Goal: Transaction & Acquisition: Purchase product/service

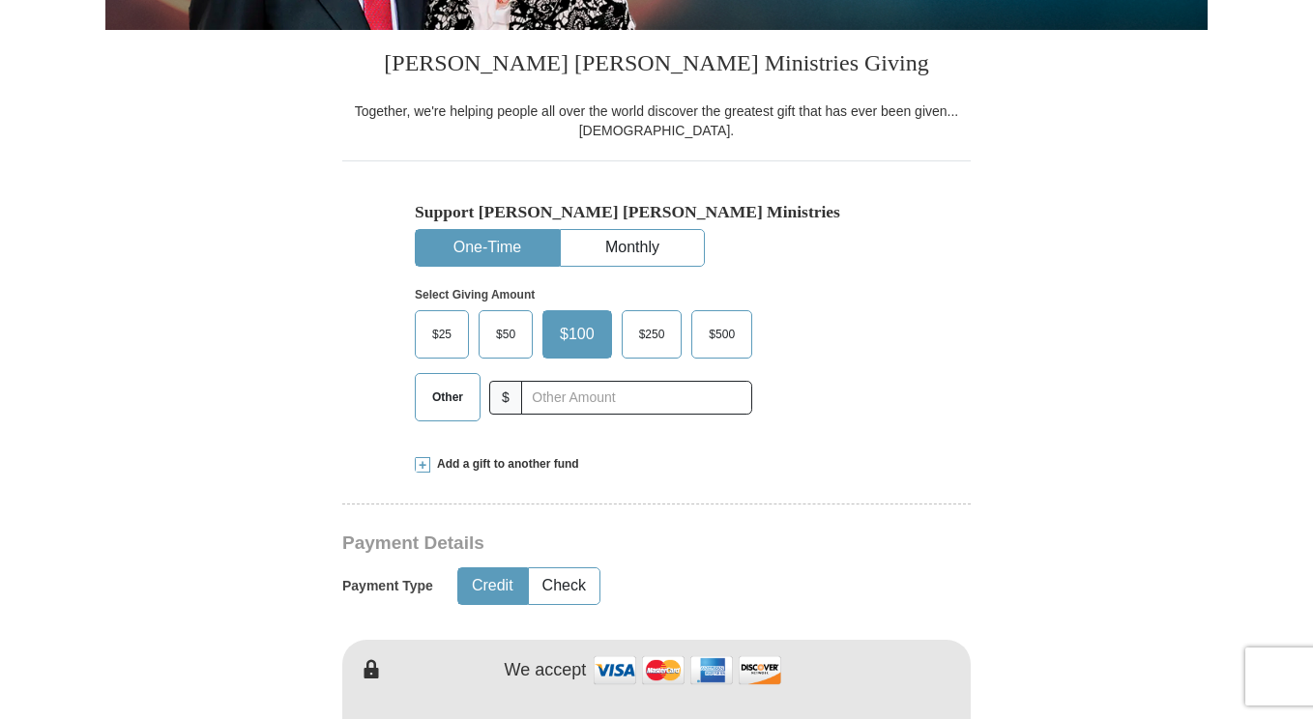
scroll to position [534, 0]
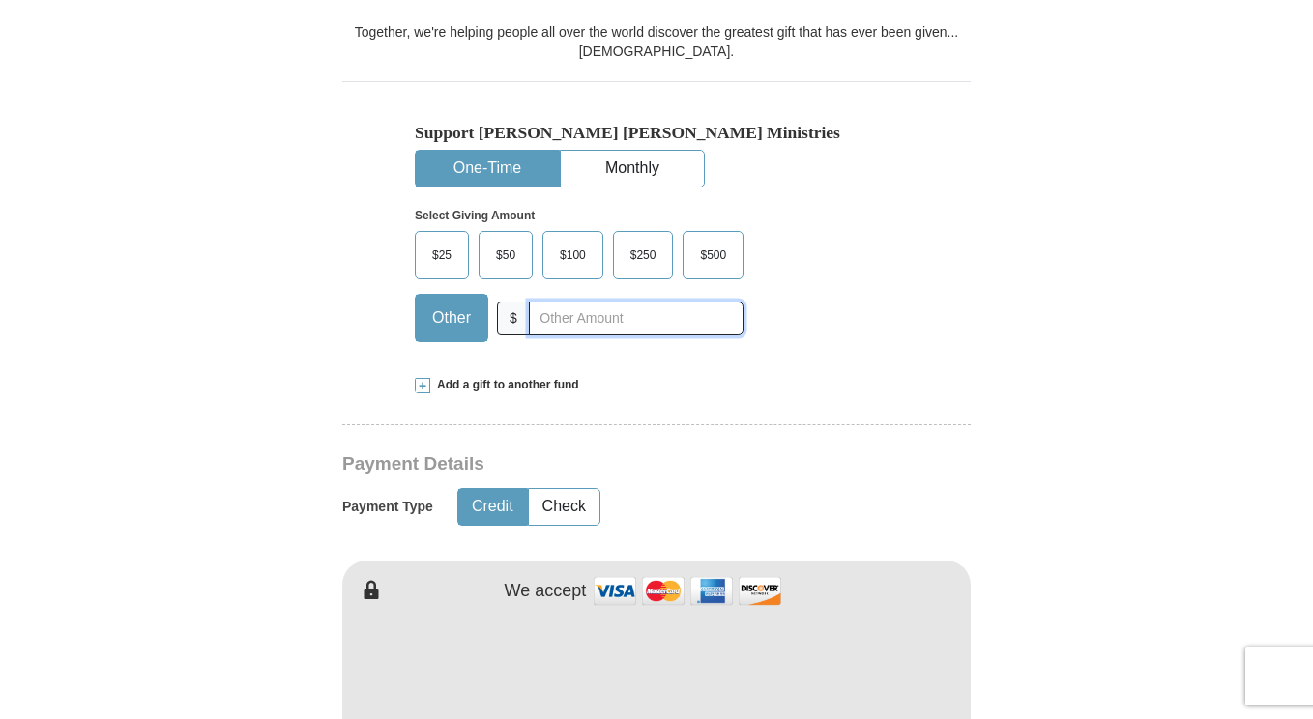
click at [573, 324] on input "text" at bounding box center [636, 319] width 215 height 34
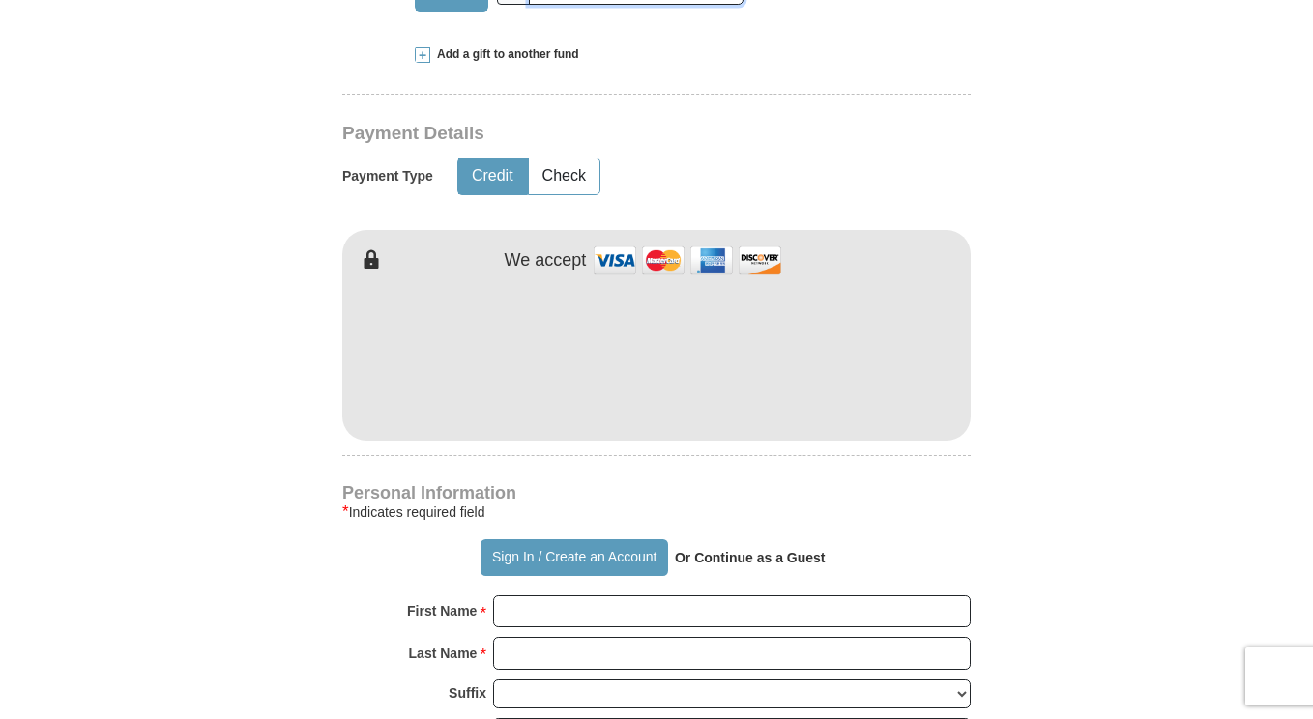
scroll to position [904, 0]
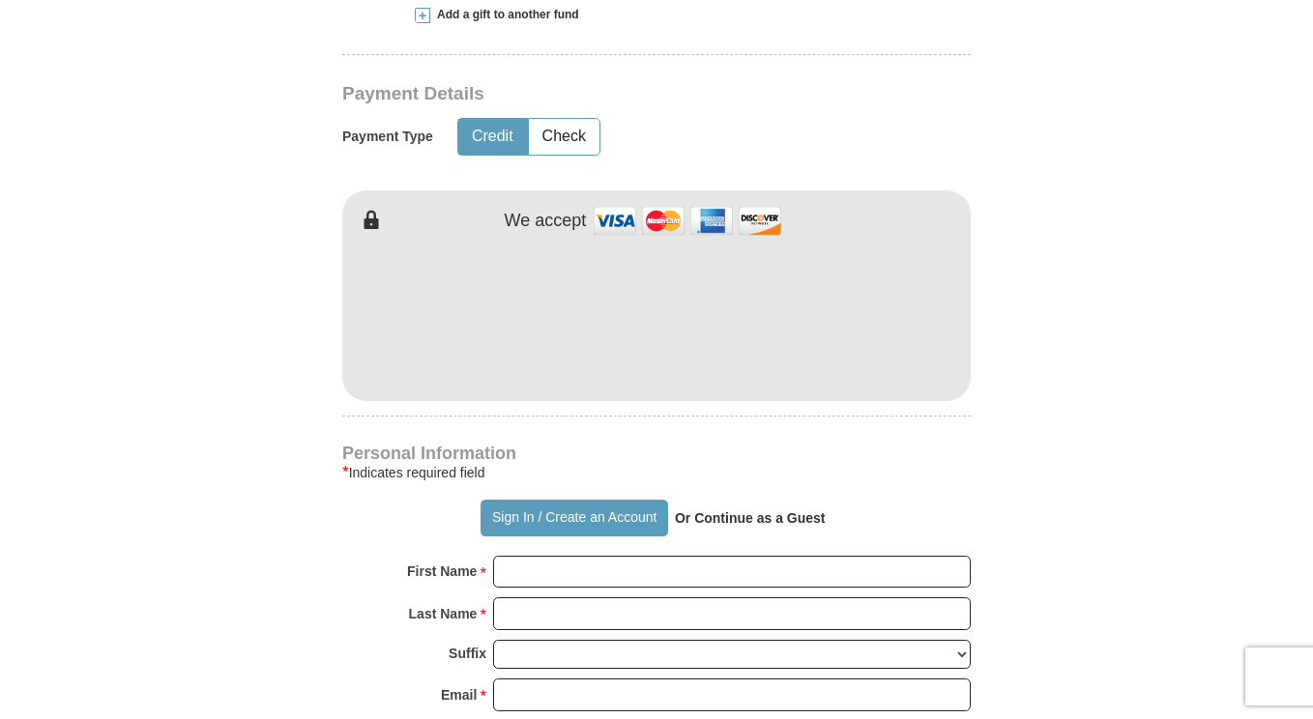
type input "32"
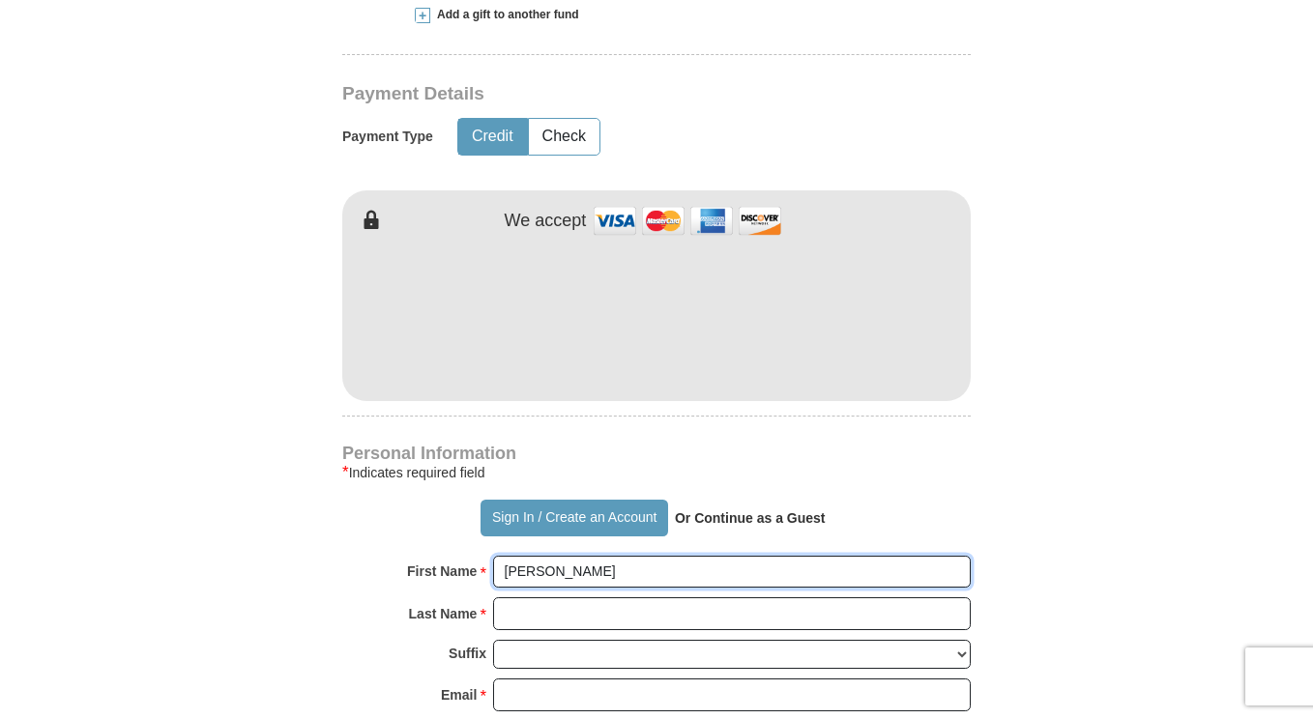
type input "[PERSON_NAME]"
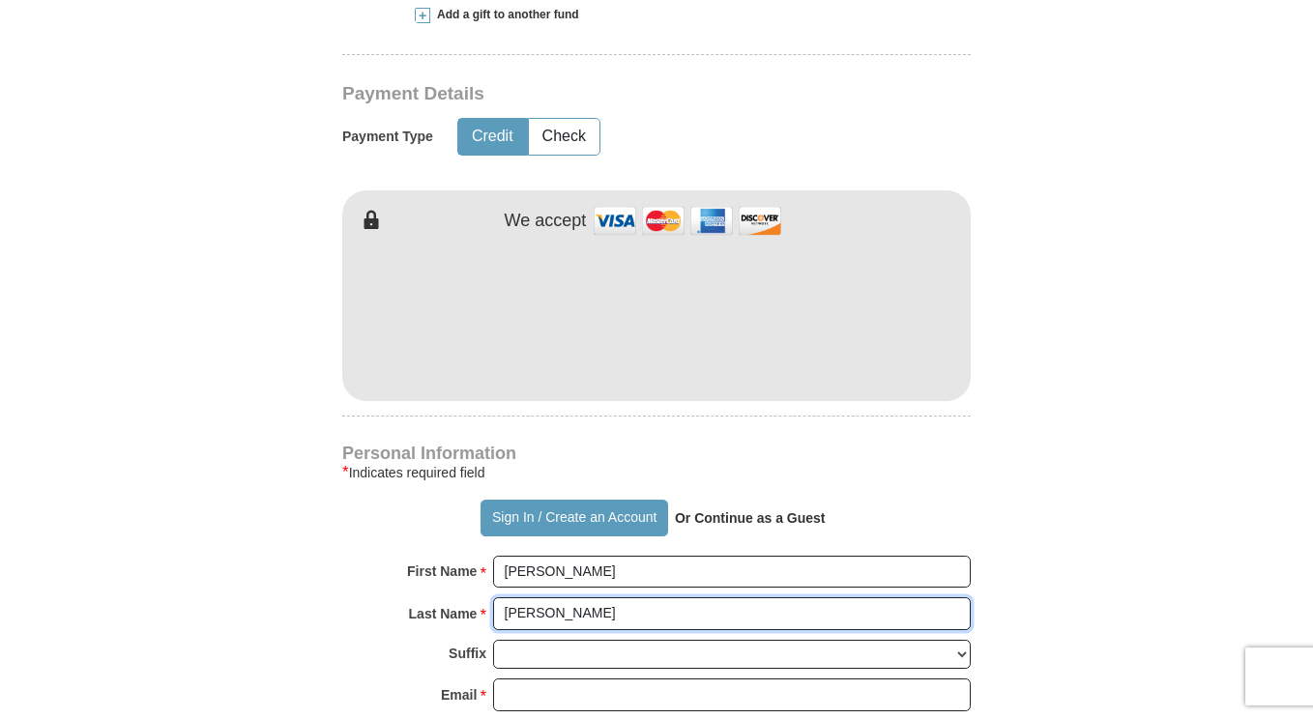
type input "[PERSON_NAME]"
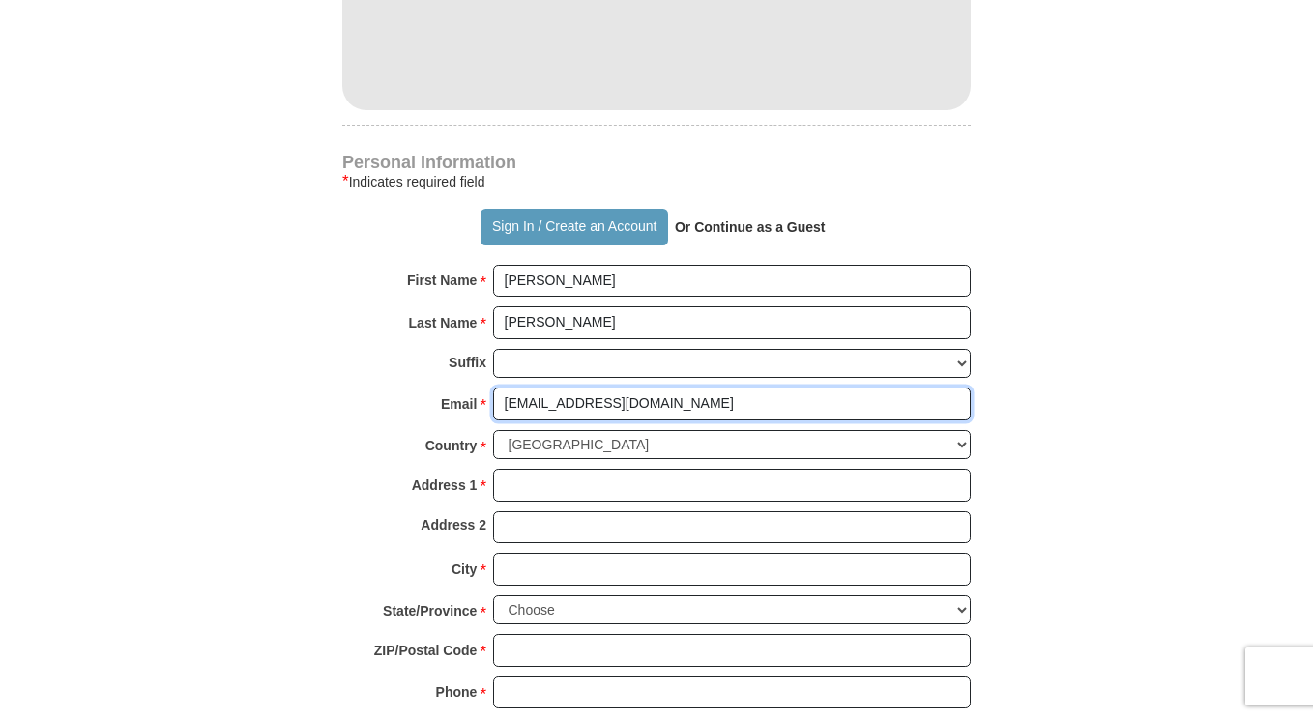
scroll to position [1244, 0]
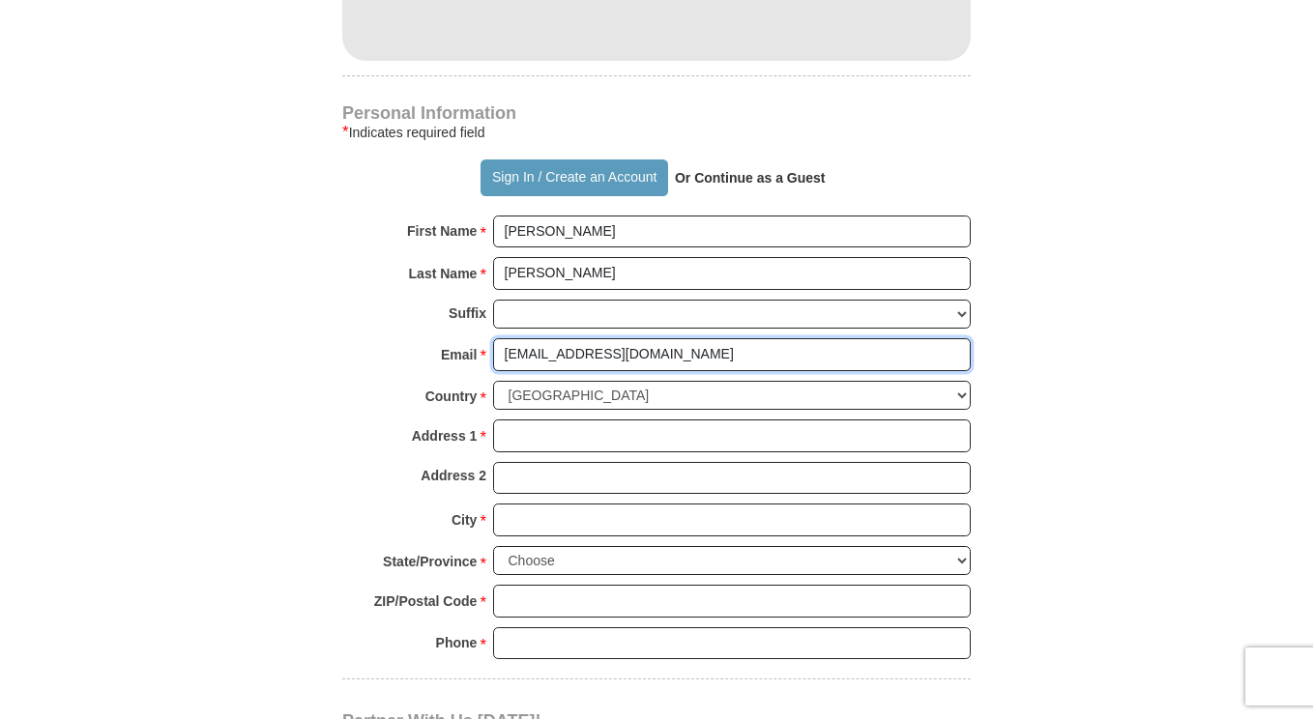
type input "[EMAIL_ADDRESS][DOMAIN_NAME]"
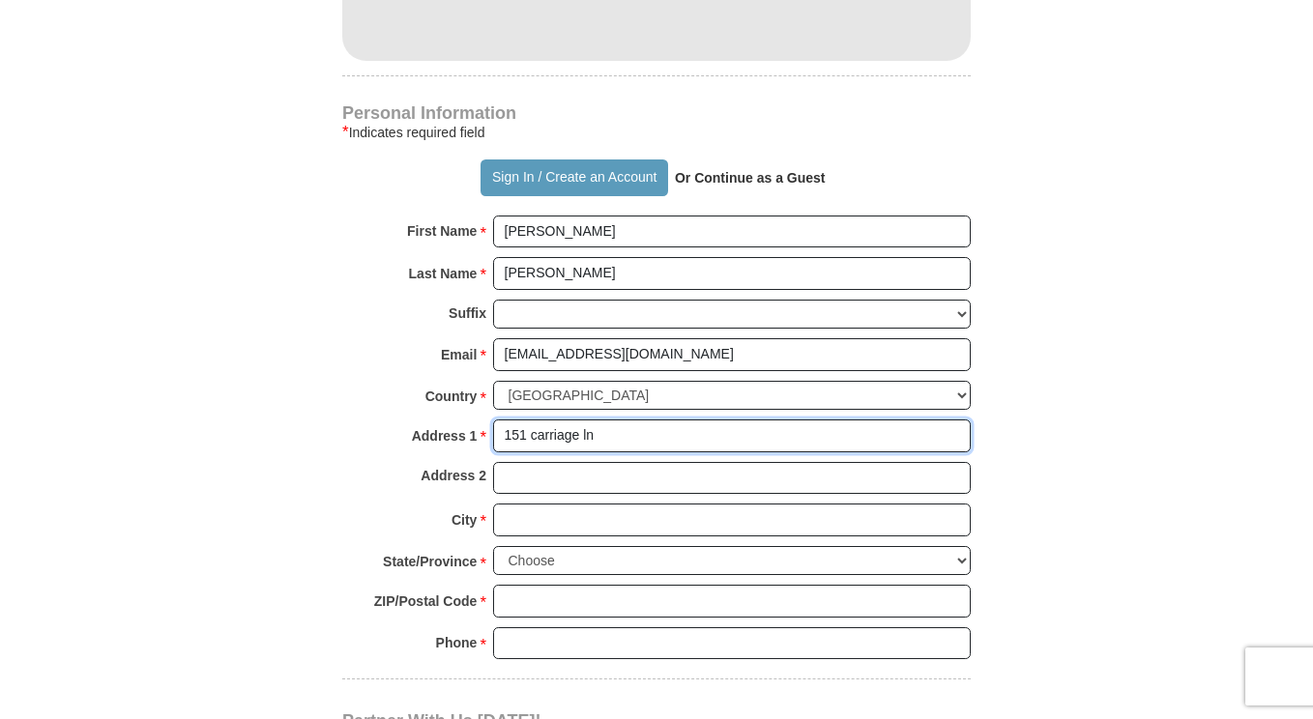
type input "151 carriage ln"
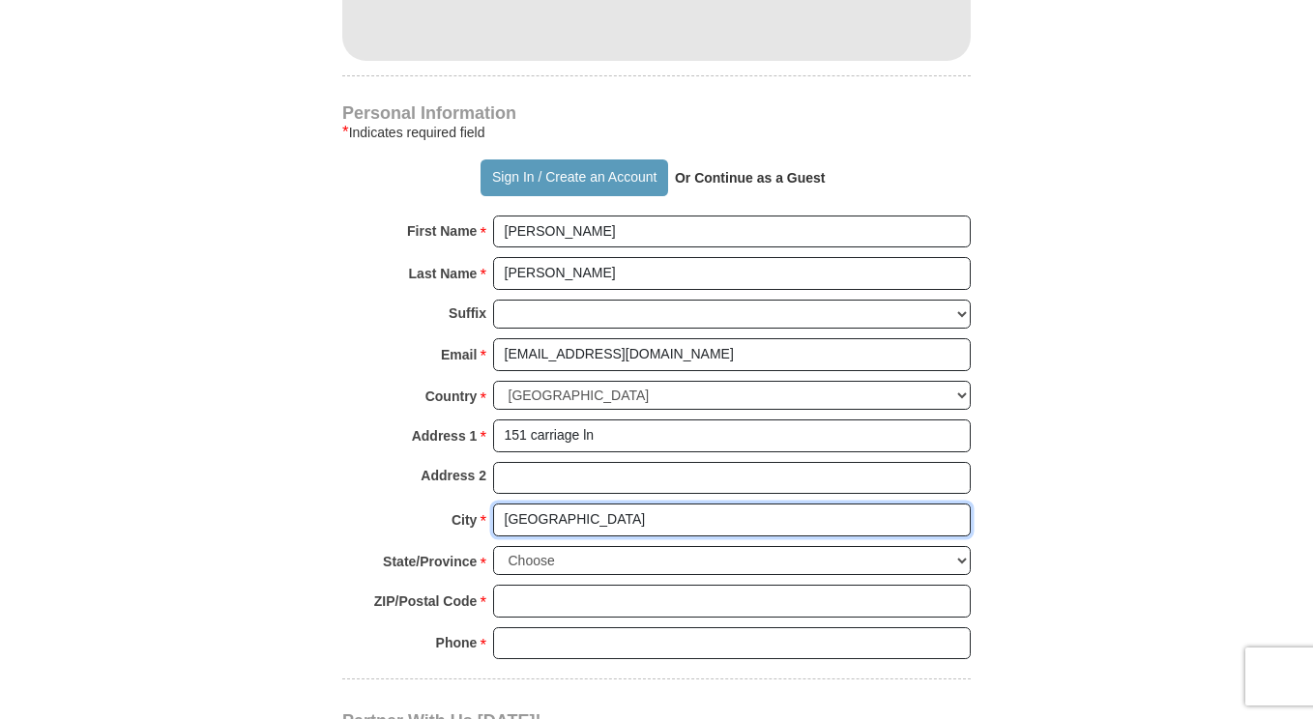
type input "[GEOGRAPHIC_DATA]"
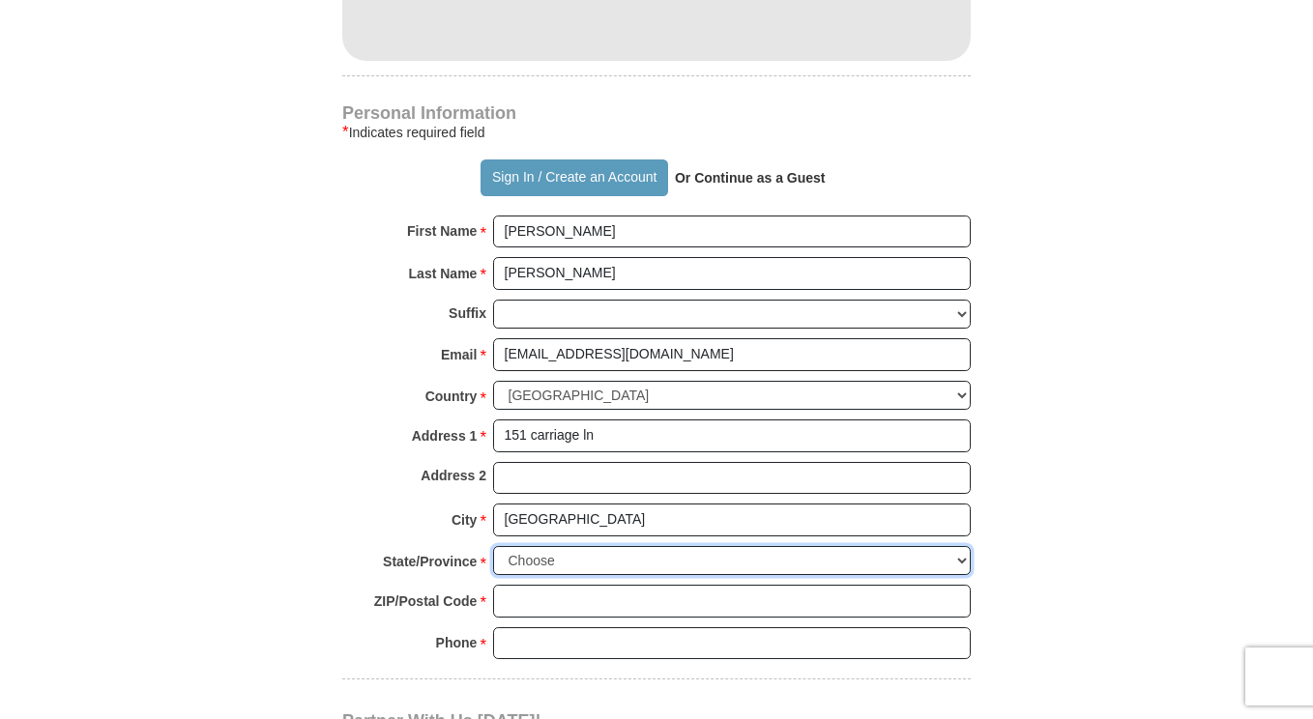
select select "KY"
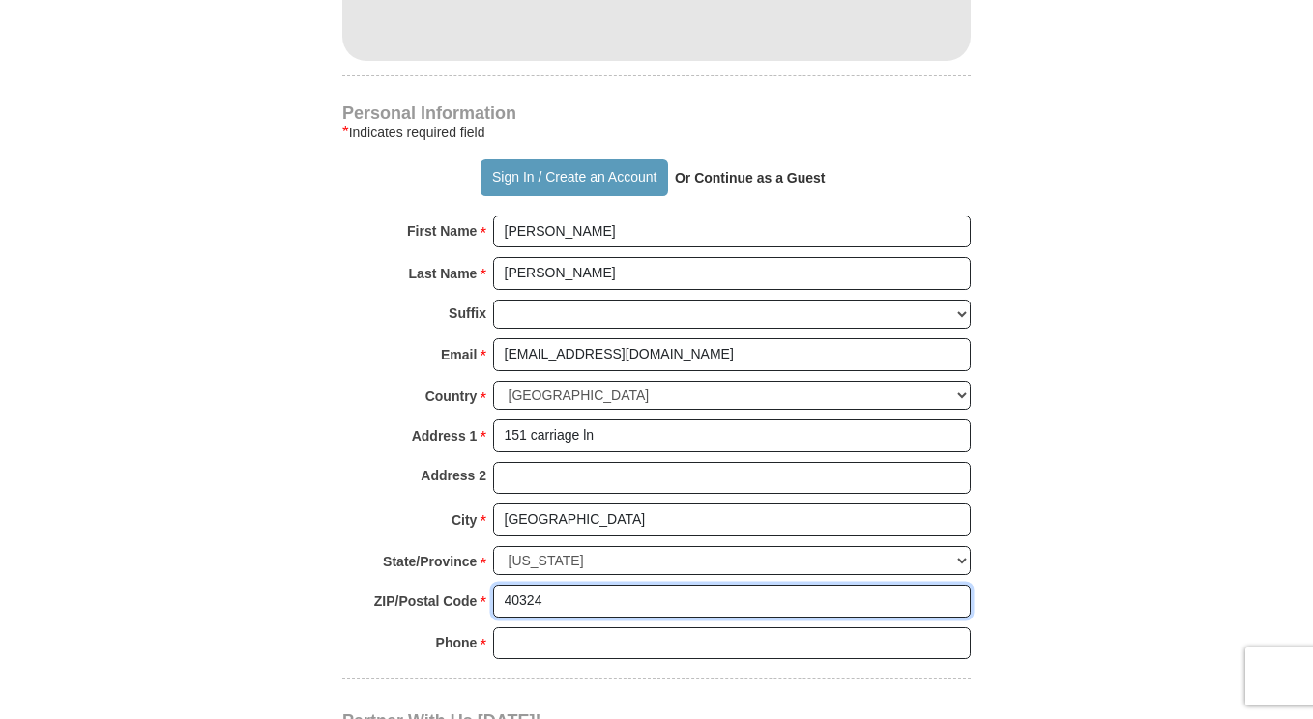
type input "40324"
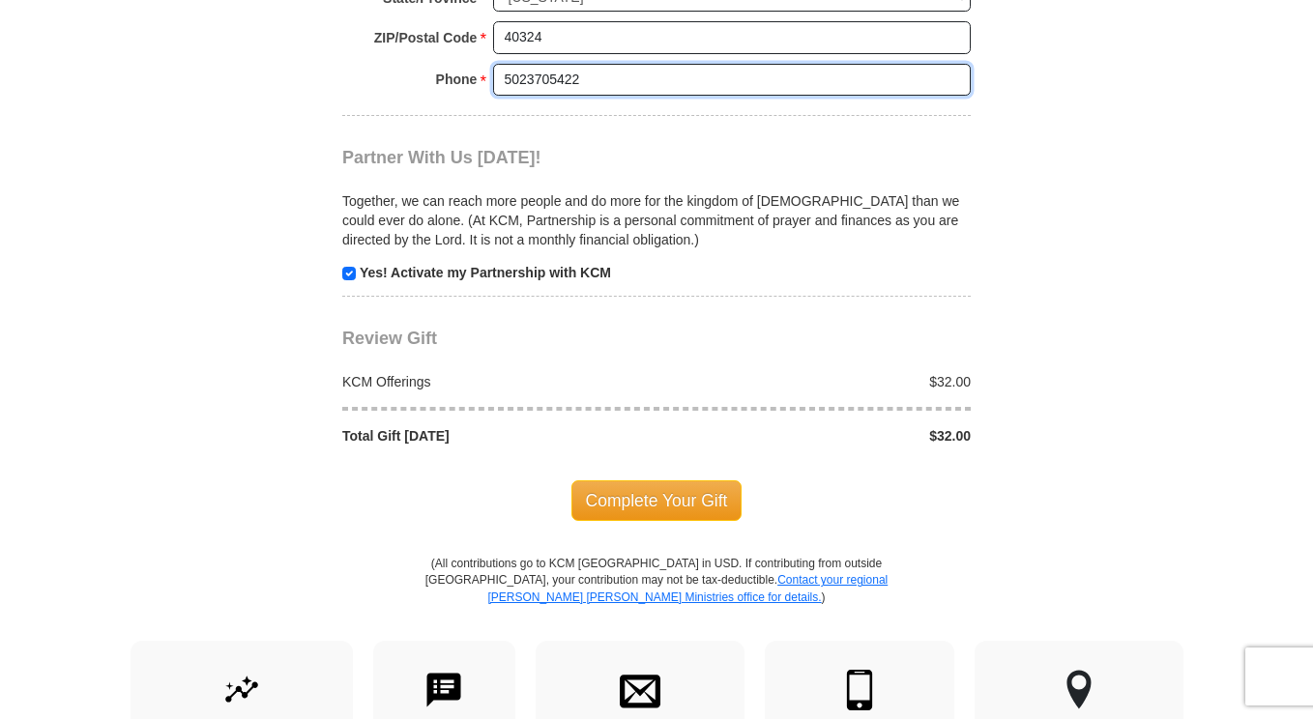
scroll to position [1812, 0]
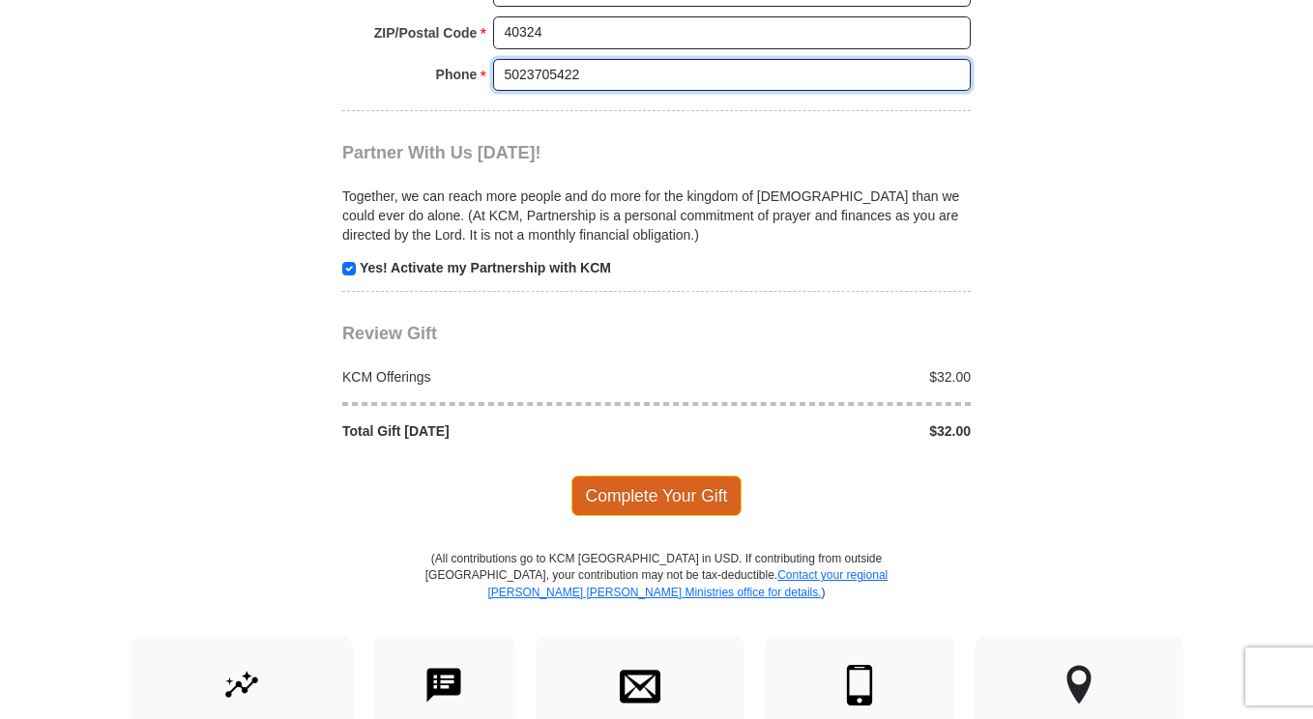
type input "5023705422"
click at [694, 476] on span "Complete Your Gift" at bounding box center [656, 496] width 171 height 41
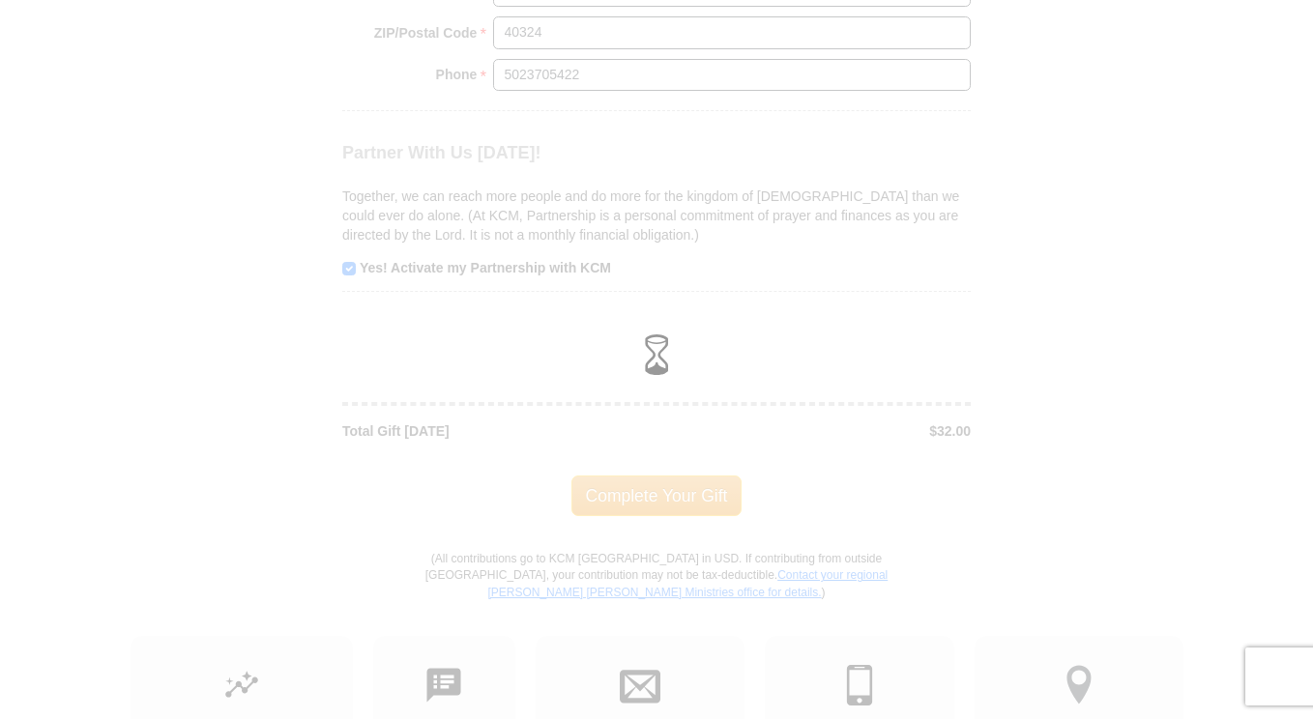
click at [349, 244] on div at bounding box center [656, 359] width 1313 height 719
